Goal: Transaction & Acquisition: Purchase product/service

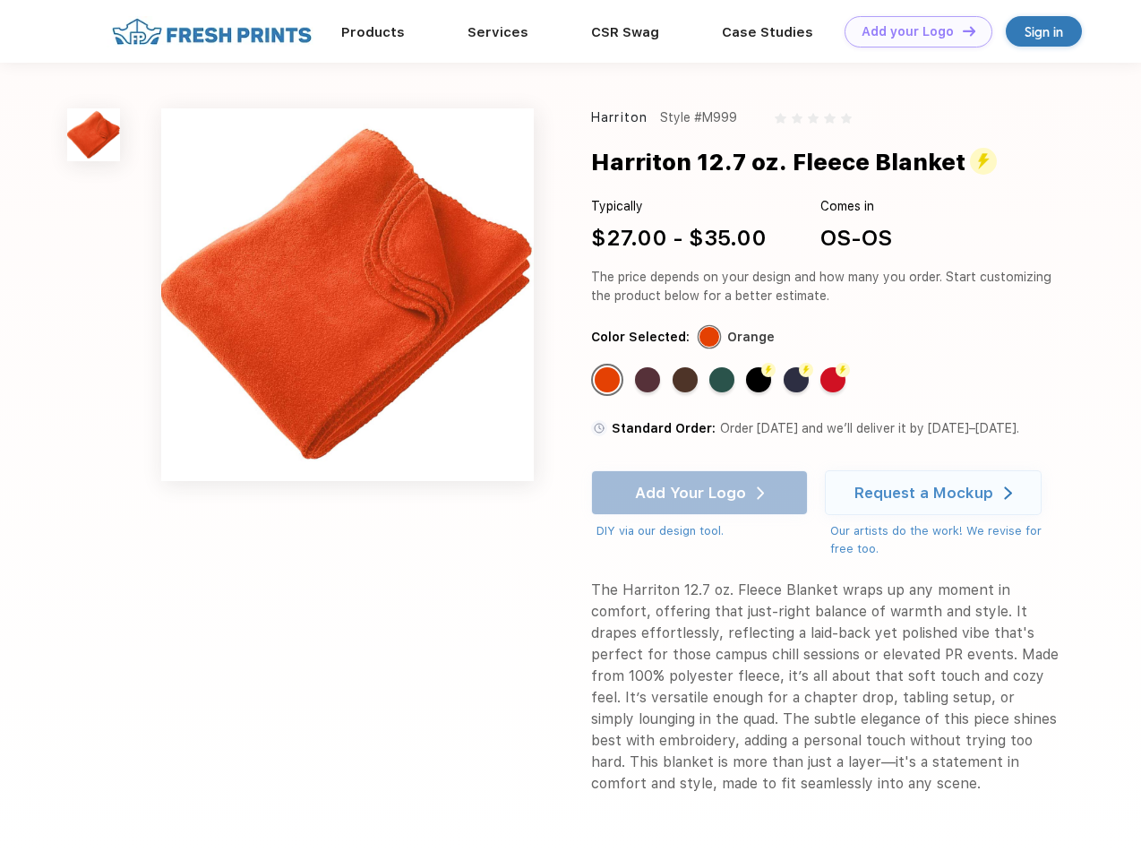
click at [911, 31] on link "Add your Logo Design Tool" at bounding box center [918, 31] width 148 height 31
click at [0, 0] on div "Design Tool" at bounding box center [0, 0] width 0 height 0
click at [961, 30] on link "Add your Logo Design Tool" at bounding box center [918, 31] width 148 height 31
click at [94, 134] on img at bounding box center [93, 134] width 53 height 53
click at [609, 380] on div "Standard Color" at bounding box center [607, 379] width 25 height 25
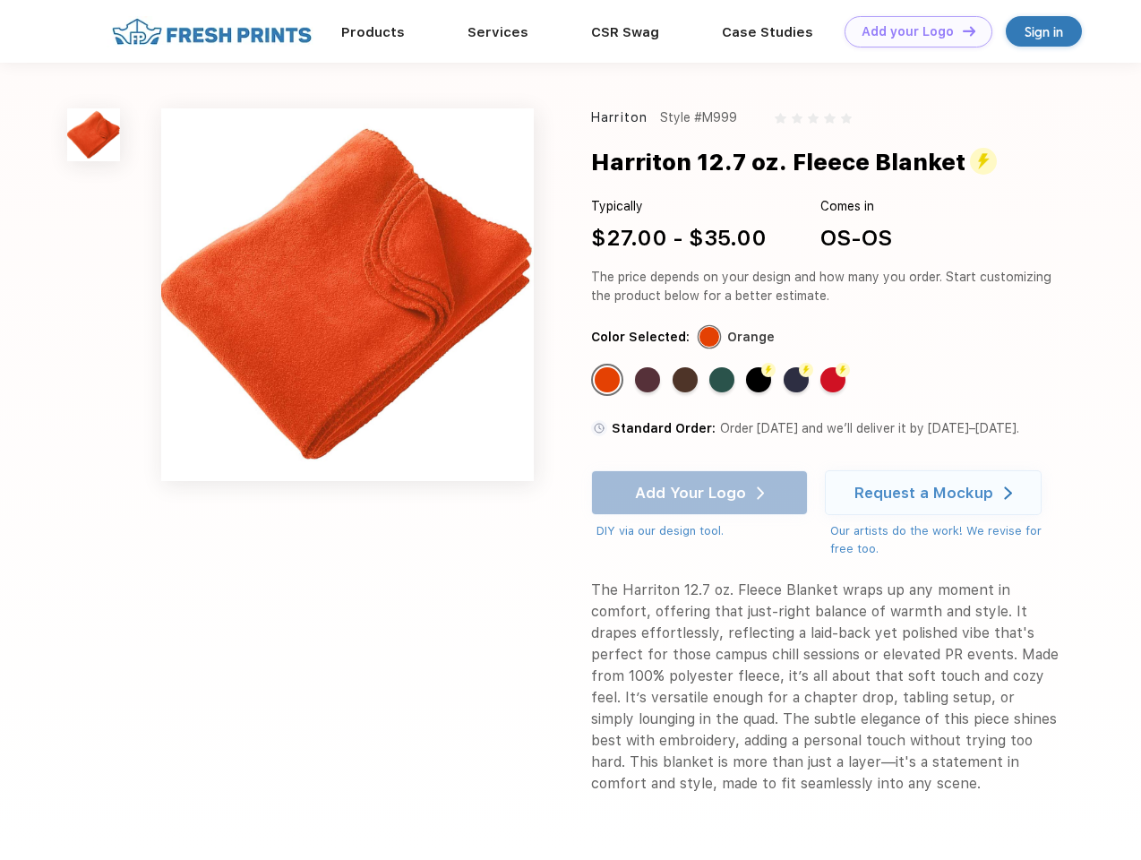
click at [649, 380] on div "Standard Color" at bounding box center [647, 379] width 25 height 25
click at [687, 380] on div "Standard Color" at bounding box center [684, 379] width 25 height 25
click at [723, 380] on div "Standard Color" at bounding box center [721, 379] width 25 height 25
click at [760, 380] on div "Flash Color" at bounding box center [758, 379] width 25 height 25
click at [798, 380] on div "Flash Color" at bounding box center [795, 379] width 25 height 25
